Goal: Find specific fact: Find specific fact

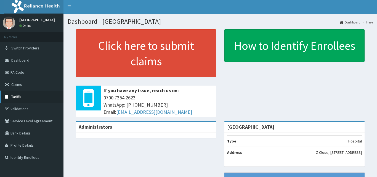
click at [19, 97] on span "Tariffs" at bounding box center [16, 96] width 10 height 5
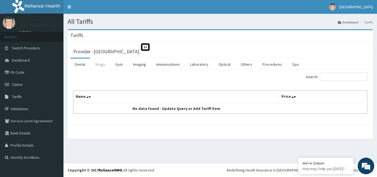
click at [96, 66] on link "Drugs" at bounding box center [100, 65] width 19 height 12
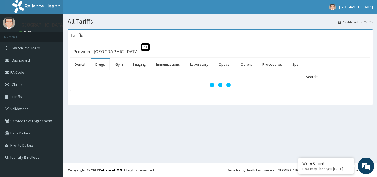
click at [334, 77] on input "Search:" at bounding box center [344, 77] width 48 height 8
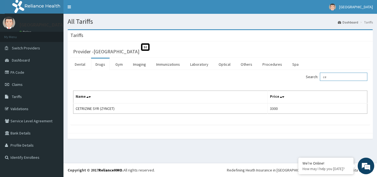
type input "c"
type input "2"
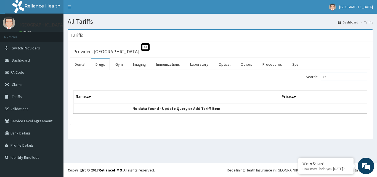
type input "c"
type input "ergo"
